Goal: Task Accomplishment & Management: Manage account settings

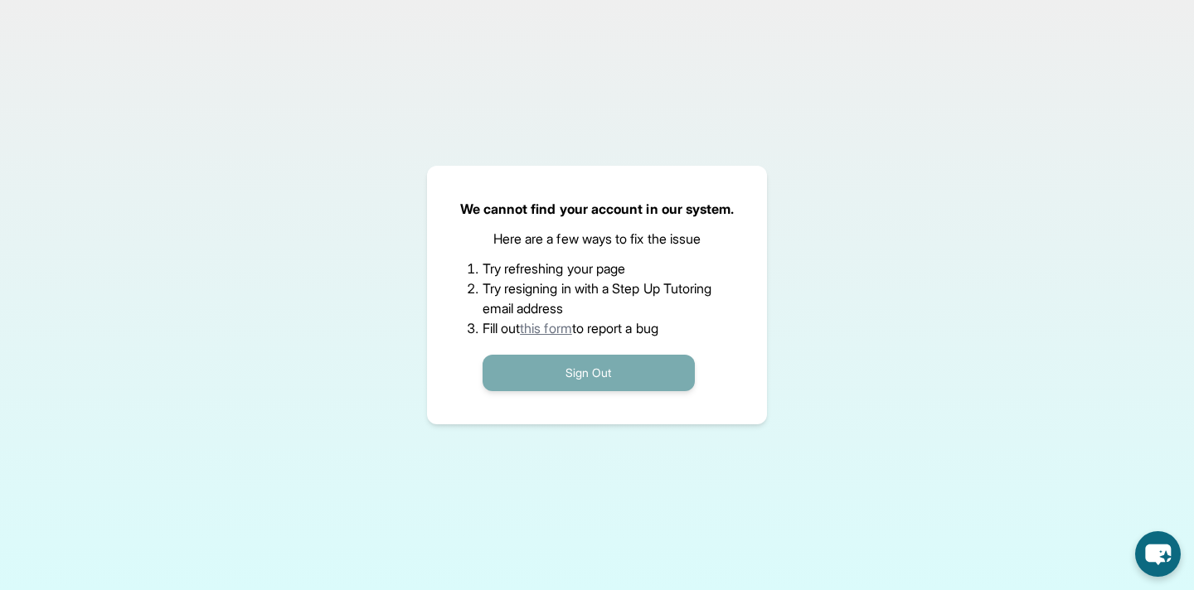
click at [655, 375] on button "Sign Out" at bounding box center [589, 373] width 212 height 36
